Goal: Download file/media

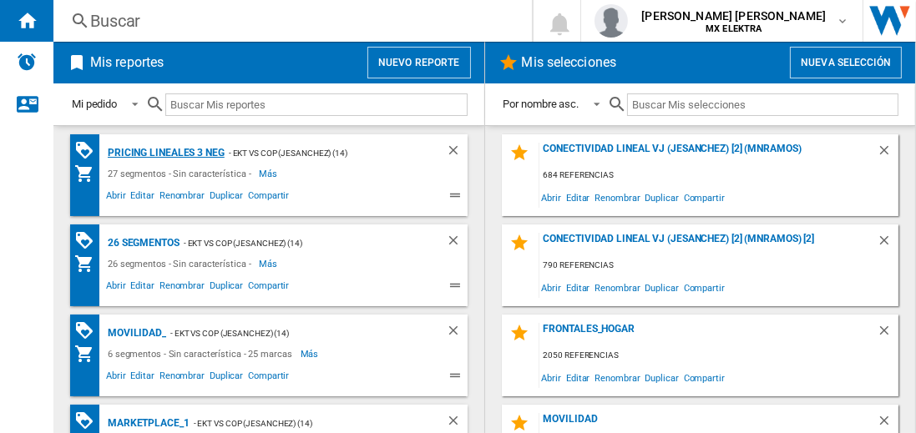
click at [165, 152] on div "Pricing lineales 3 neg" at bounding box center [164, 153] width 121 height 21
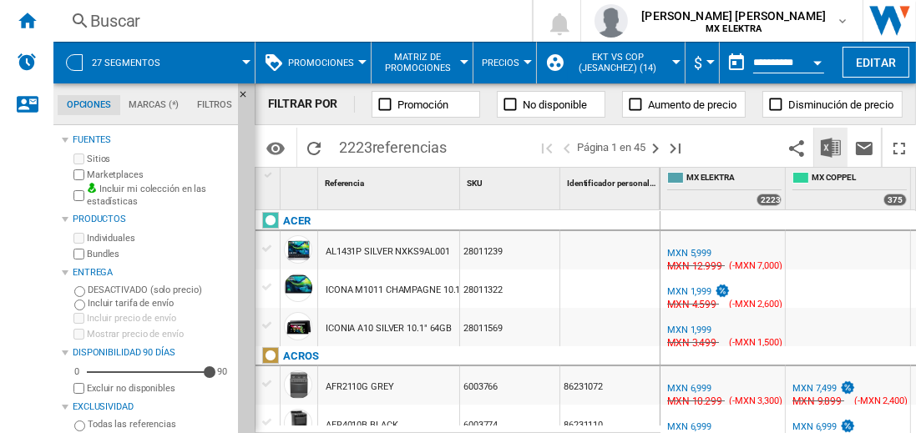
click at [832, 147] on img "Descargar en Excel" at bounding box center [831, 148] width 20 height 20
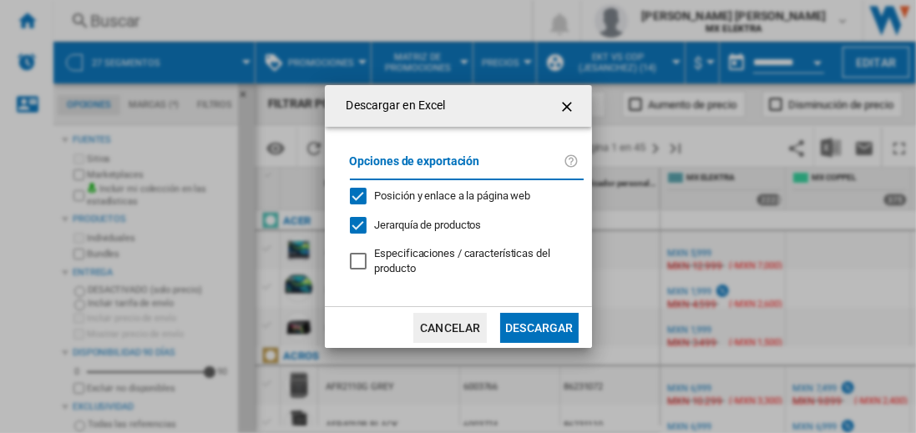
click at [539, 326] on button "Descargar" at bounding box center [539, 328] width 78 height 30
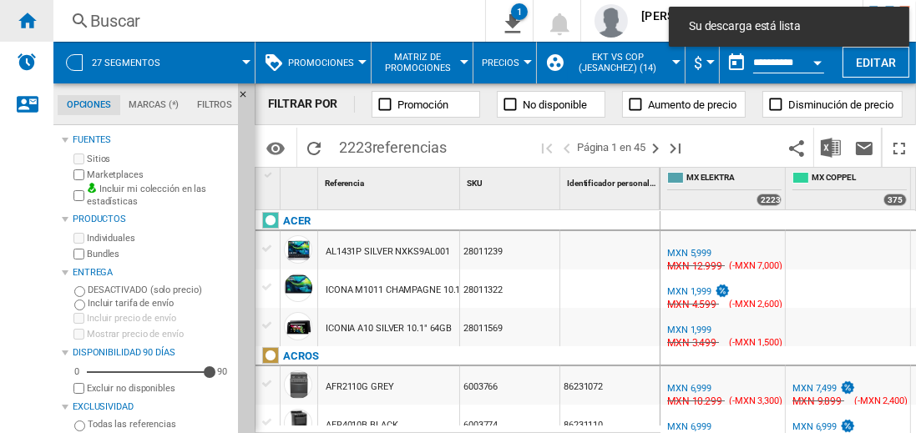
click at [27, 20] on ng-md-icon "Inicio" at bounding box center [27, 20] width 20 height 20
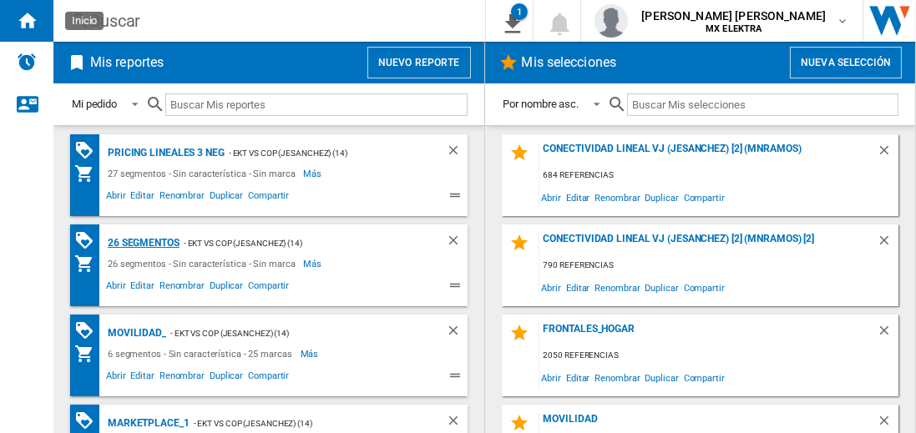
click at [144, 241] on div "26 segmentos" at bounding box center [142, 243] width 76 height 21
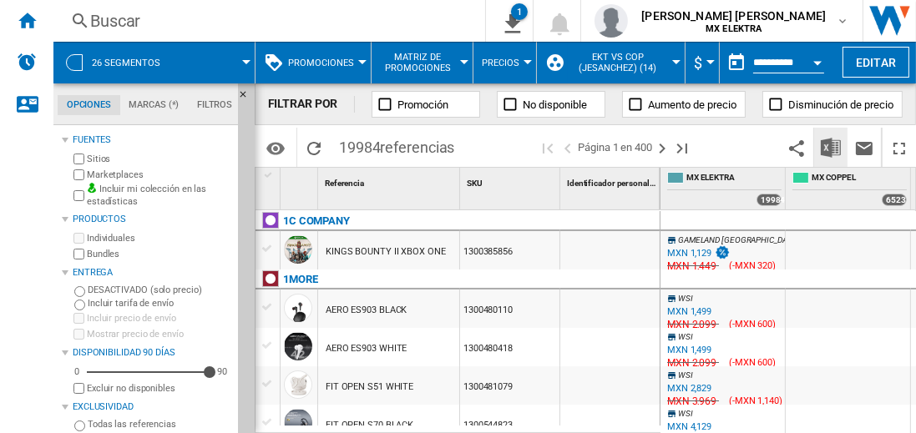
click at [832, 147] on img "Descargar en Excel" at bounding box center [831, 148] width 20 height 20
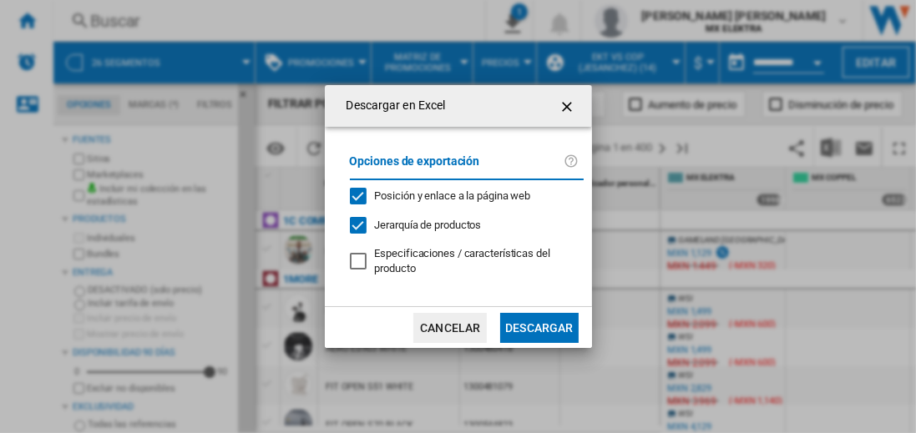
click at [539, 326] on button "Descargar" at bounding box center [539, 328] width 78 height 30
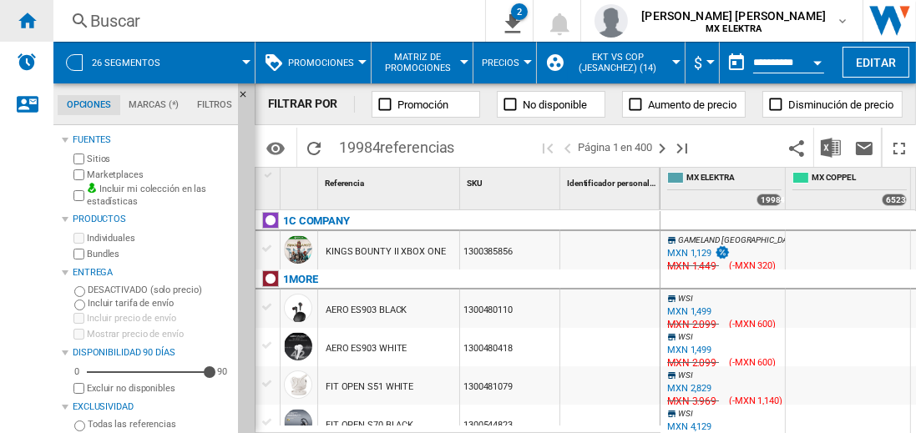
click at [27, 20] on ng-md-icon "Inicio" at bounding box center [27, 20] width 20 height 20
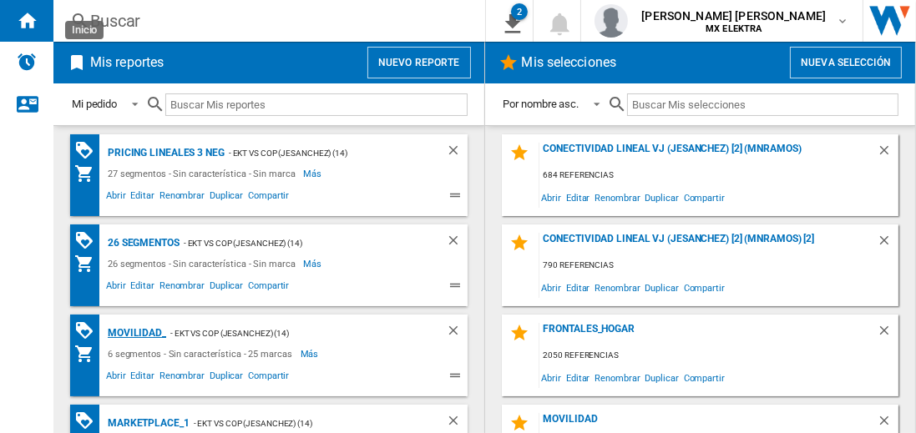
click at [134, 332] on div "MOVILIDAD_" at bounding box center [135, 333] width 63 height 21
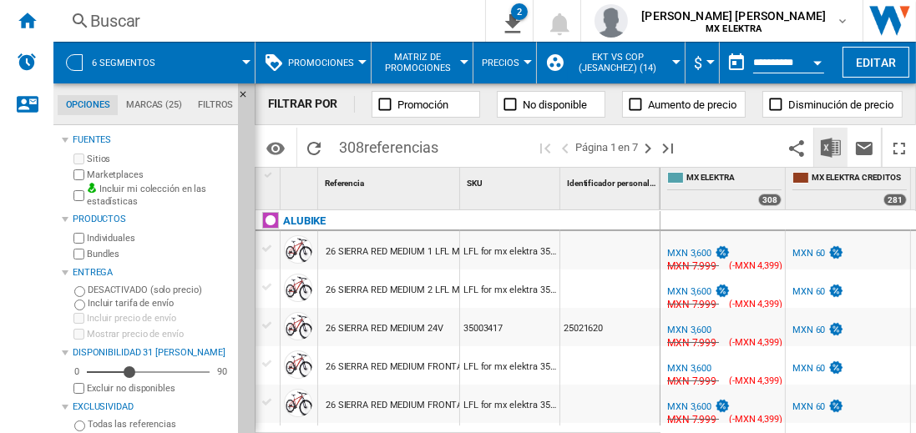
click at [832, 147] on img "Descargar en Excel" at bounding box center [831, 148] width 20 height 20
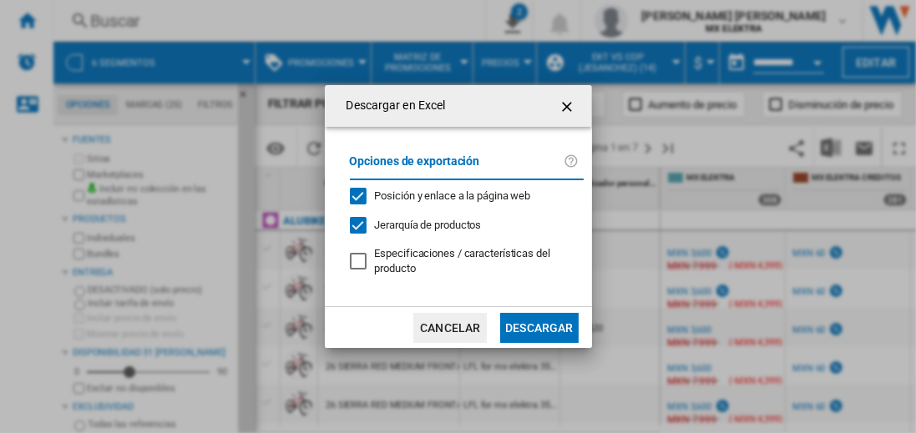
click at [539, 326] on button "Descargar" at bounding box center [539, 328] width 78 height 30
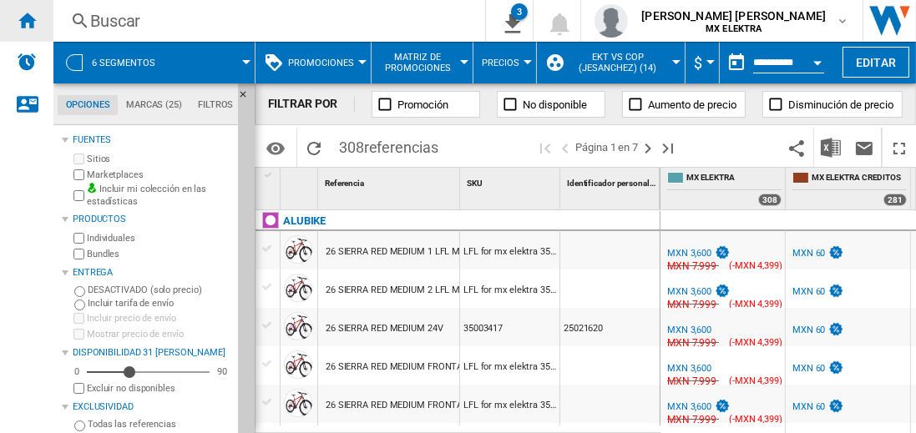
click at [27, 20] on ng-md-icon "Inicio" at bounding box center [27, 20] width 20 height 20
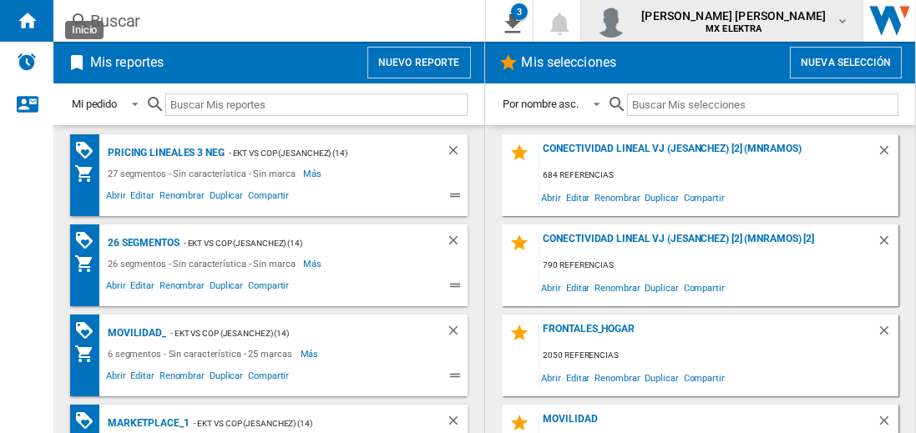
click at [750, 21] on span "[PERSON_NAME] [PERSON_NAME]" at bounding box center [733, 16] width 185 height 17
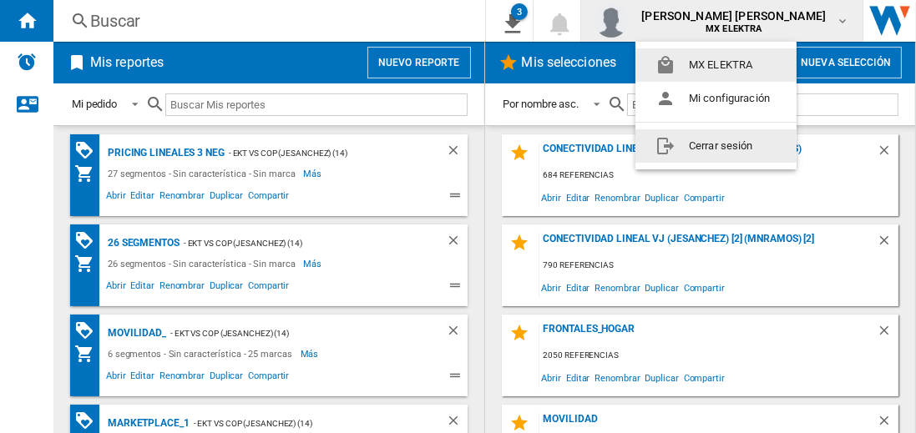
click at [716, 145] on button "Cerrar sesión" at bounding box center [716, 145] width 161 height 33
